Goal: Information Seeking & Learning: Find specific fact

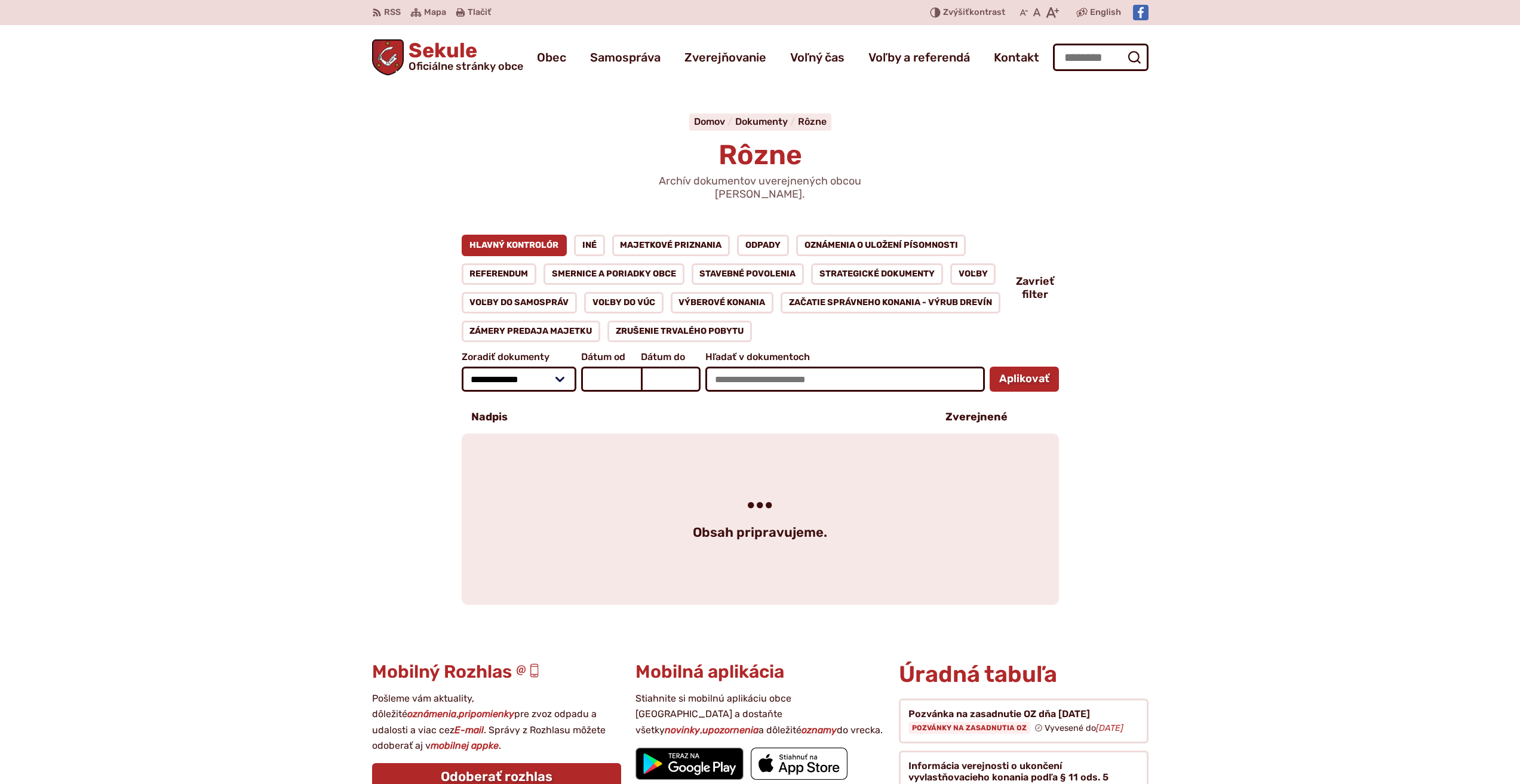
click at [514, 234] on link "Hlavný kontrolór" at bounding box center [515, 245] width 106 height 22
click at [748, 292] on link "Výberové konania" at bounding box center [723, 303] width 104 height 22
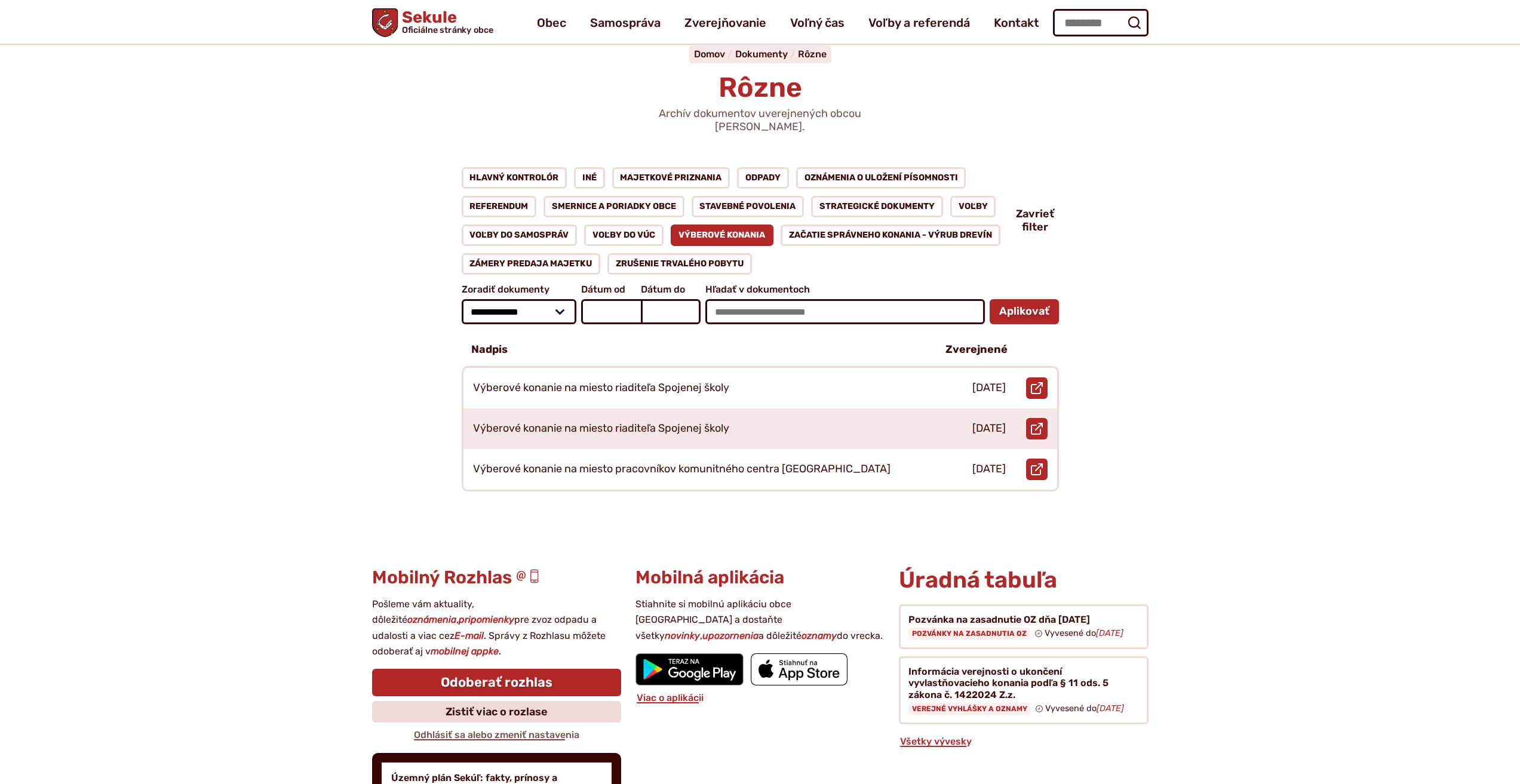
scroll to position [60, 0]
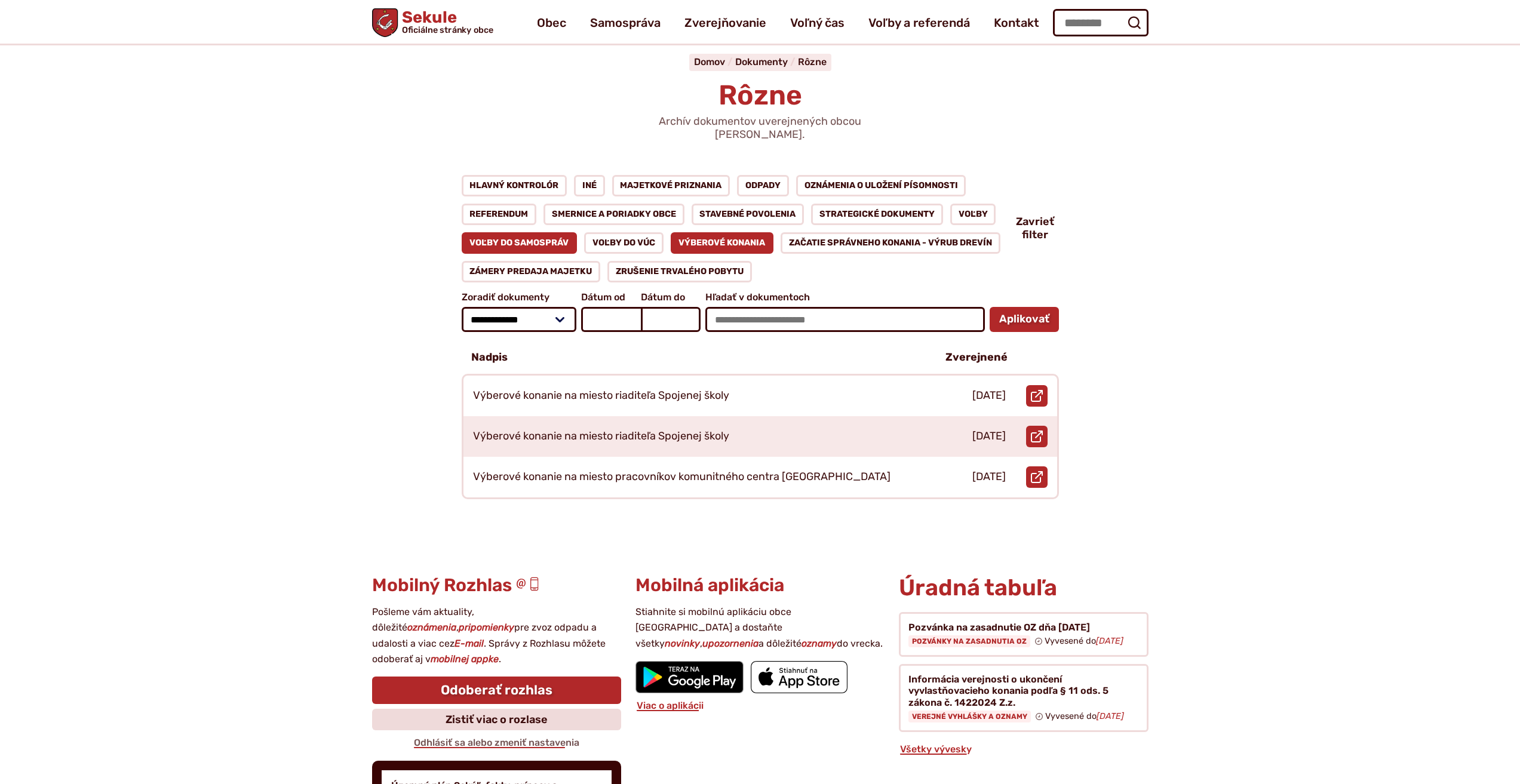
click at [522, 232] on link "Voľby do samospráv" at bounding box center [520, 243] width 116 height 22
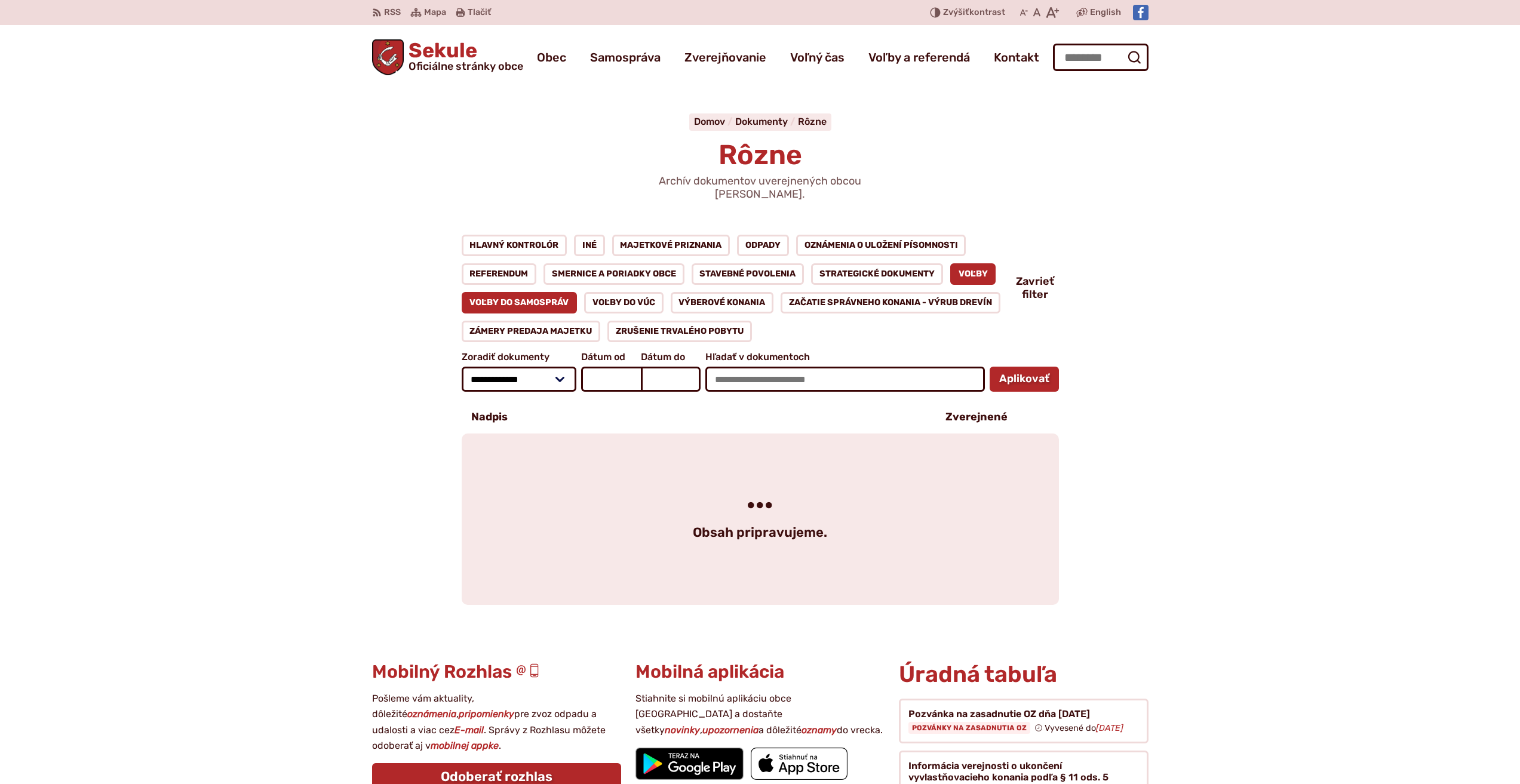
click at [977, 263] on link "Voľby" at bounding box center [973, 274] width 46 height 22
click at [859, 263] on link "Strategické dokumenty" at bounding box center [877, 274] width 132 height 22
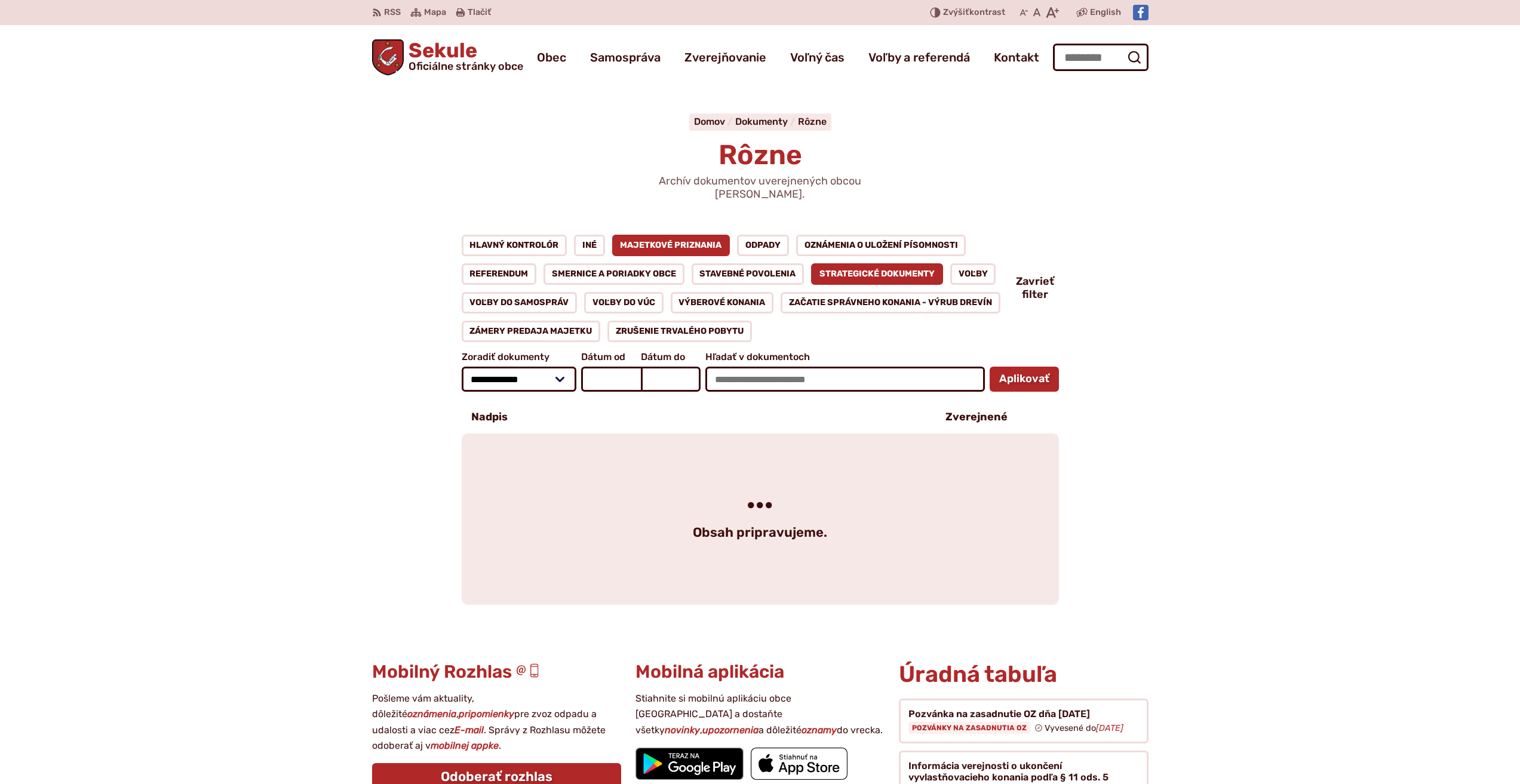
click at [690, 237] on link "Majetkové priznania" at bounding box center [671, 245] width 118 height 22
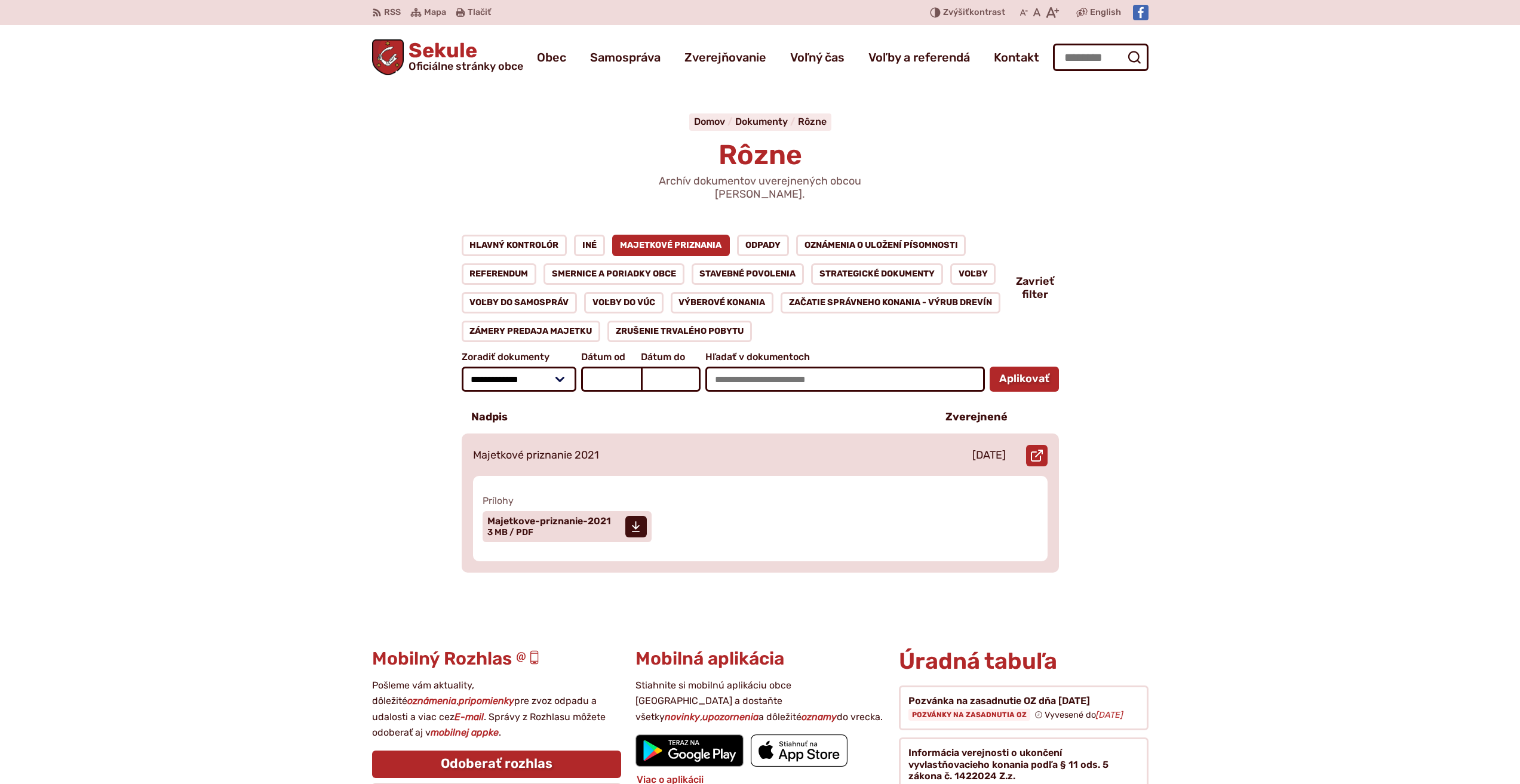
click at [584, 449] on p "Majetkové priznanie 2021" at bounding box center [535, 455] width 126 height 13
click at [541, 516] on span "Majetkove-priznanie-2021" at bounding box center [549, 521] width 124 height 9
